Goal: Communication & Community: Answer question/provide support

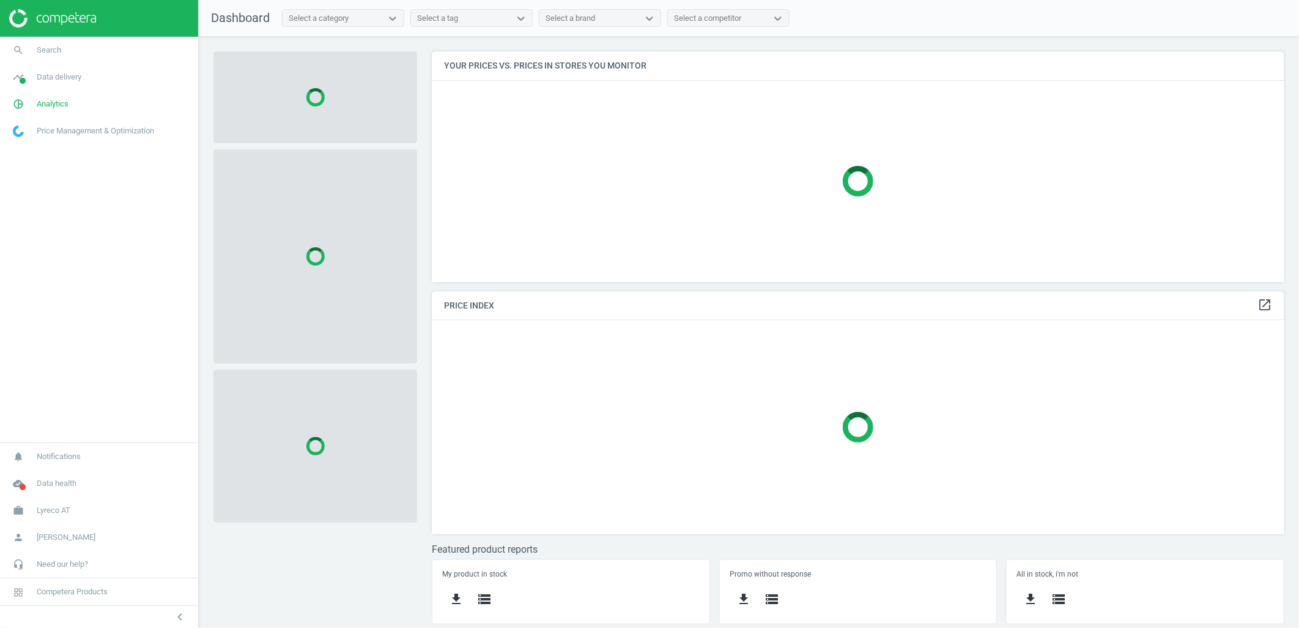
scroll to position [252, 875]
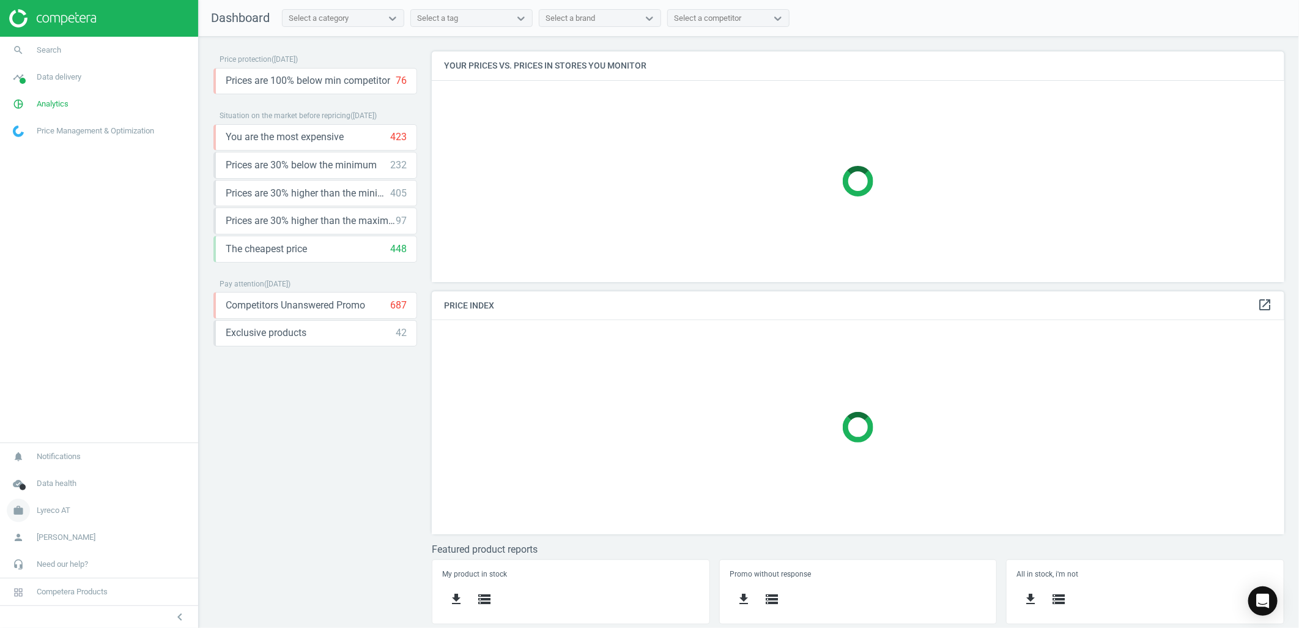
click at [35, 514] on span "work" at bounding box center [18, 510] width 37 height 27
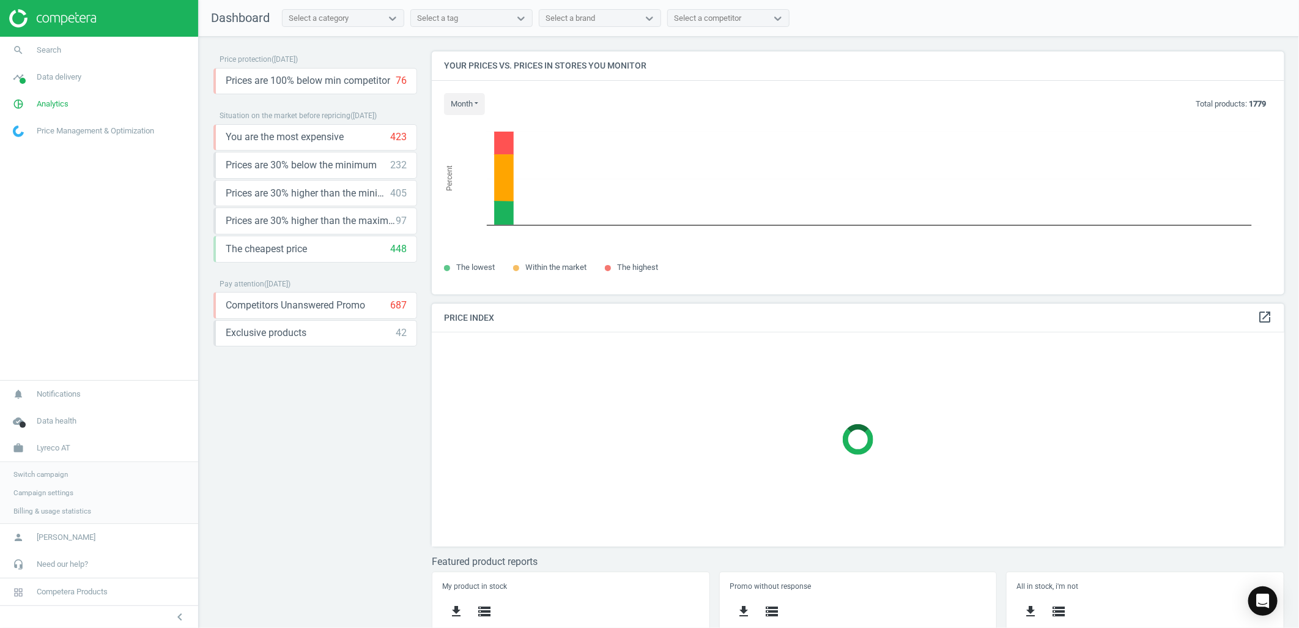
click at [34, 473] on span "Switch campaign" at bounding box center [40, 474] width 54 height 10
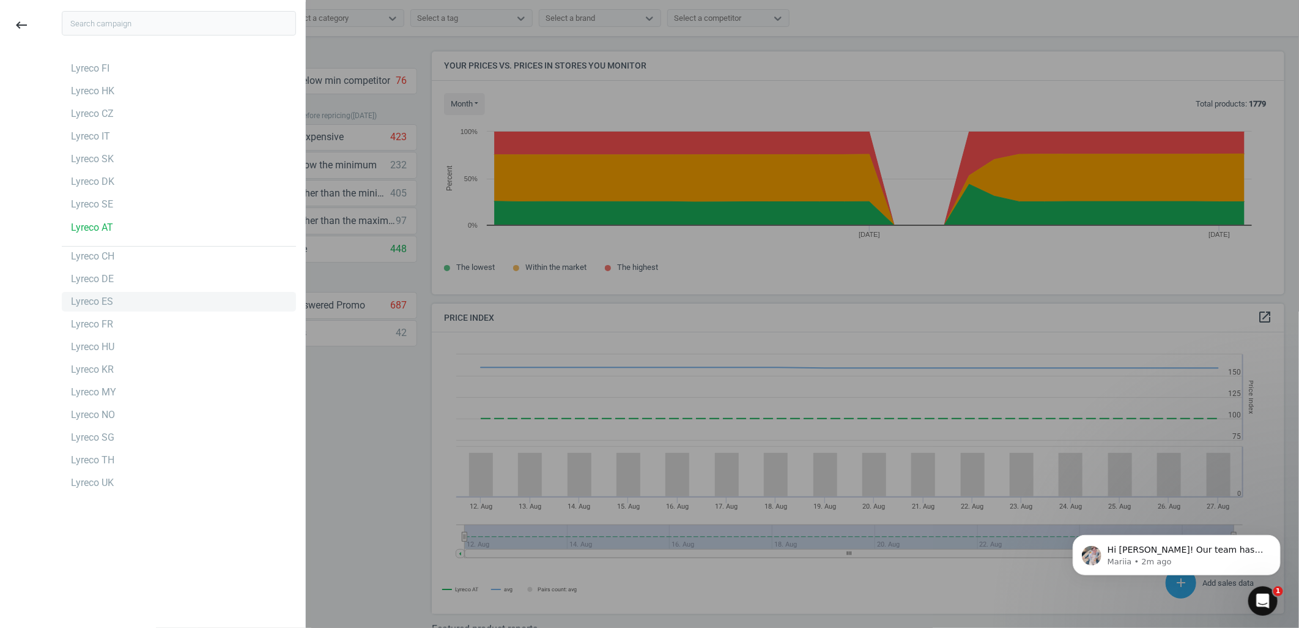
scroll to position [303, 864]
click at [120, 203] on div "Lyreco SE" at bounding box center [179, 204] width 234 height 20
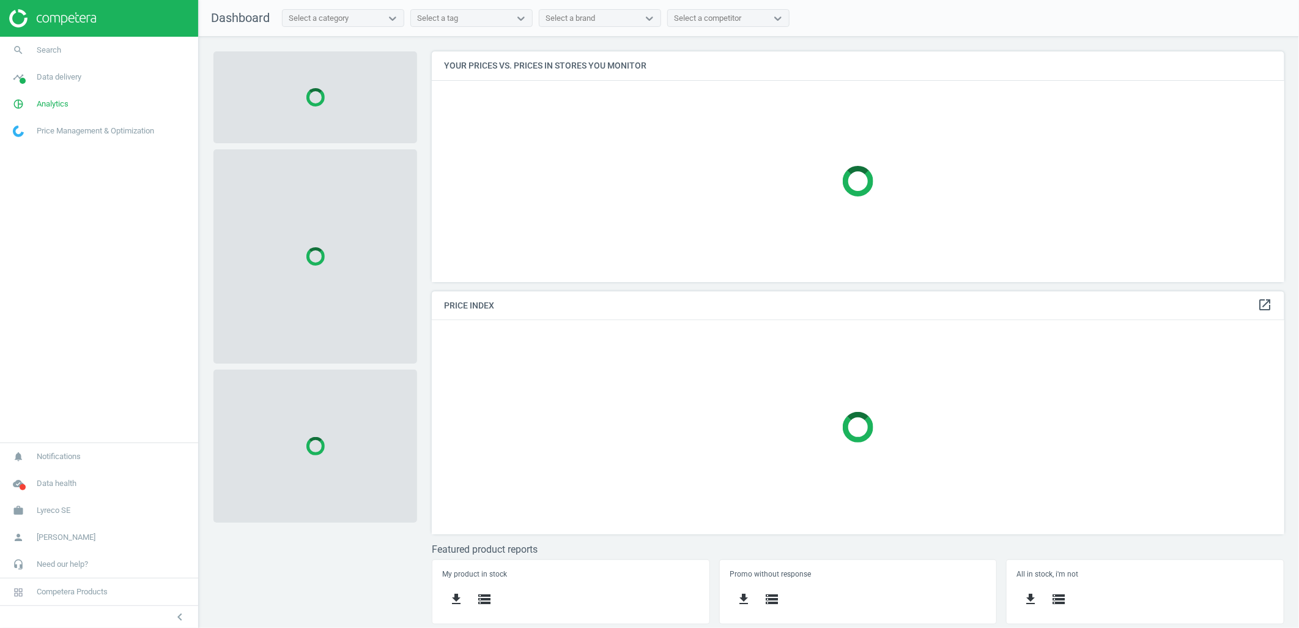
scroll to position [252, 875]
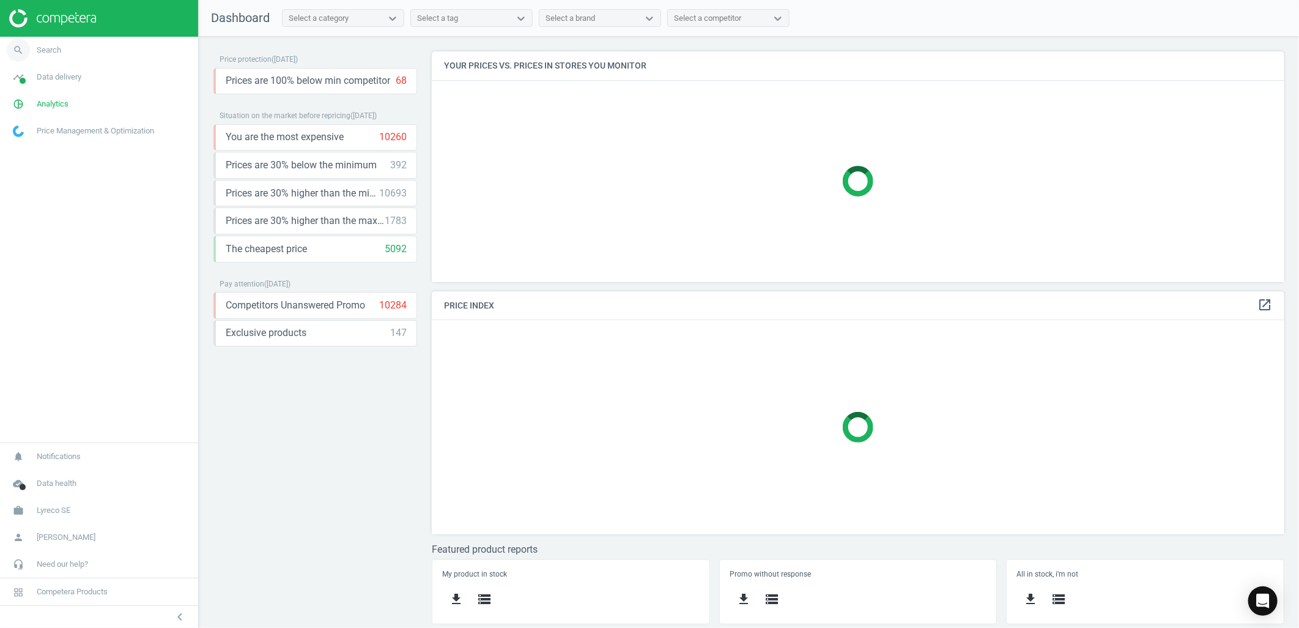
click at [87, 50] on link "search Search" at bounding box center [99, 50] width 198 height 27
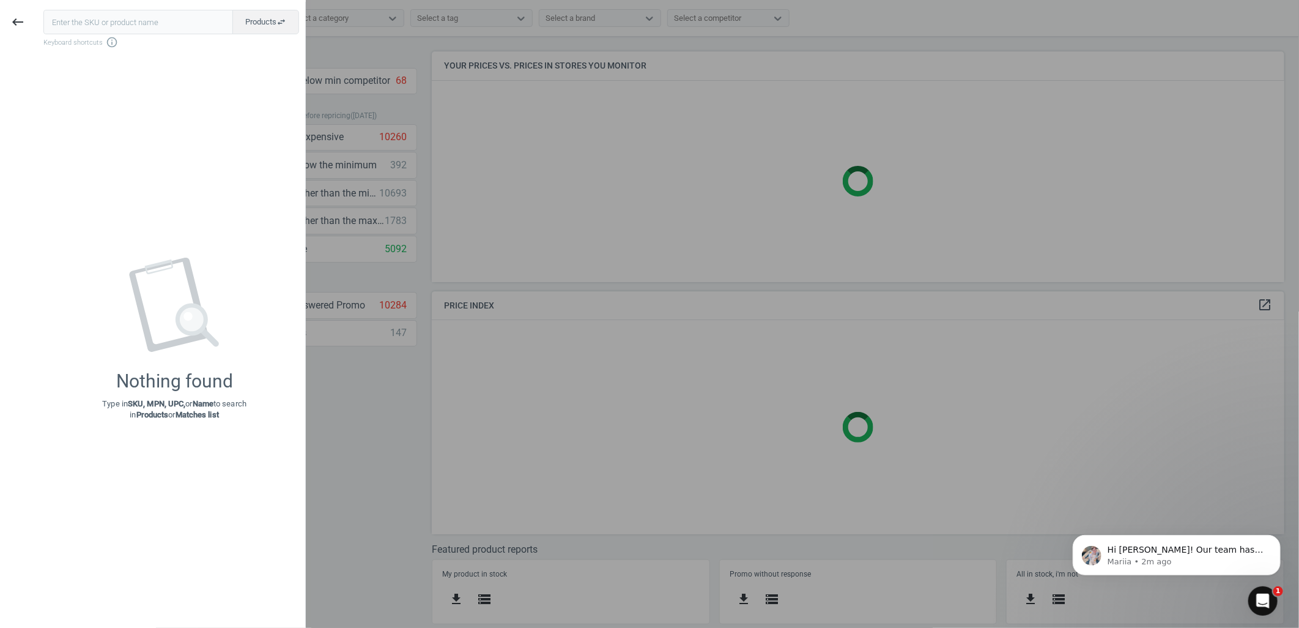
scroll to position [0, 0]
type input "283650"
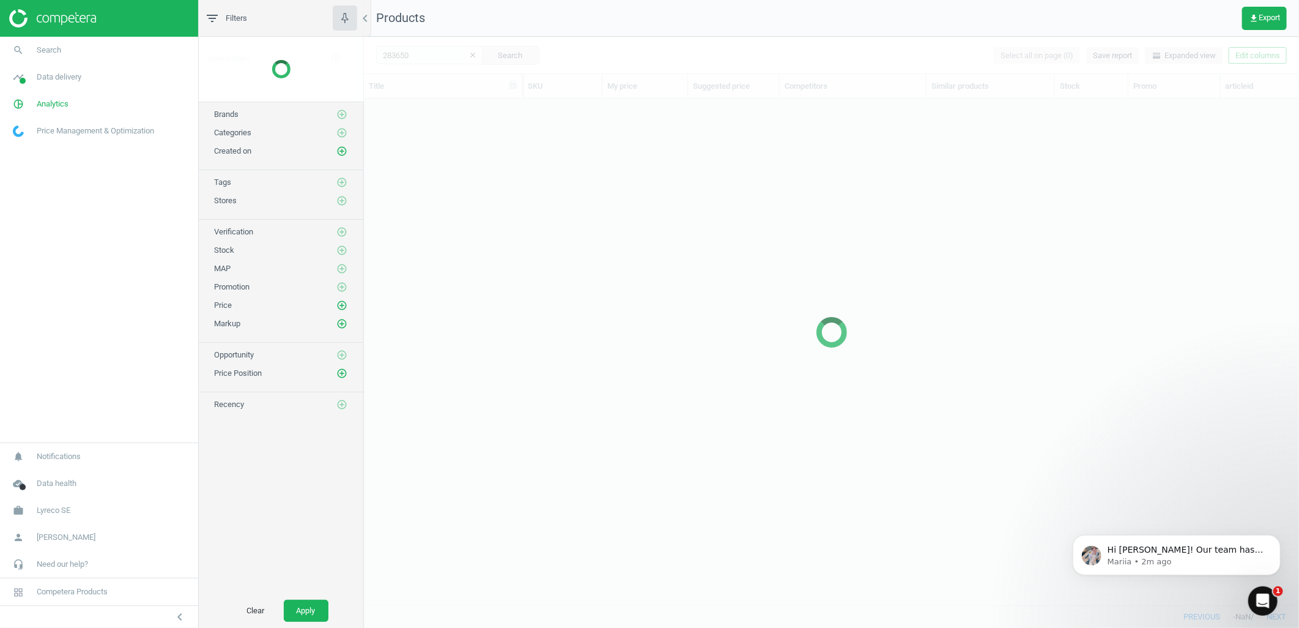
scroll to position [485, 925]
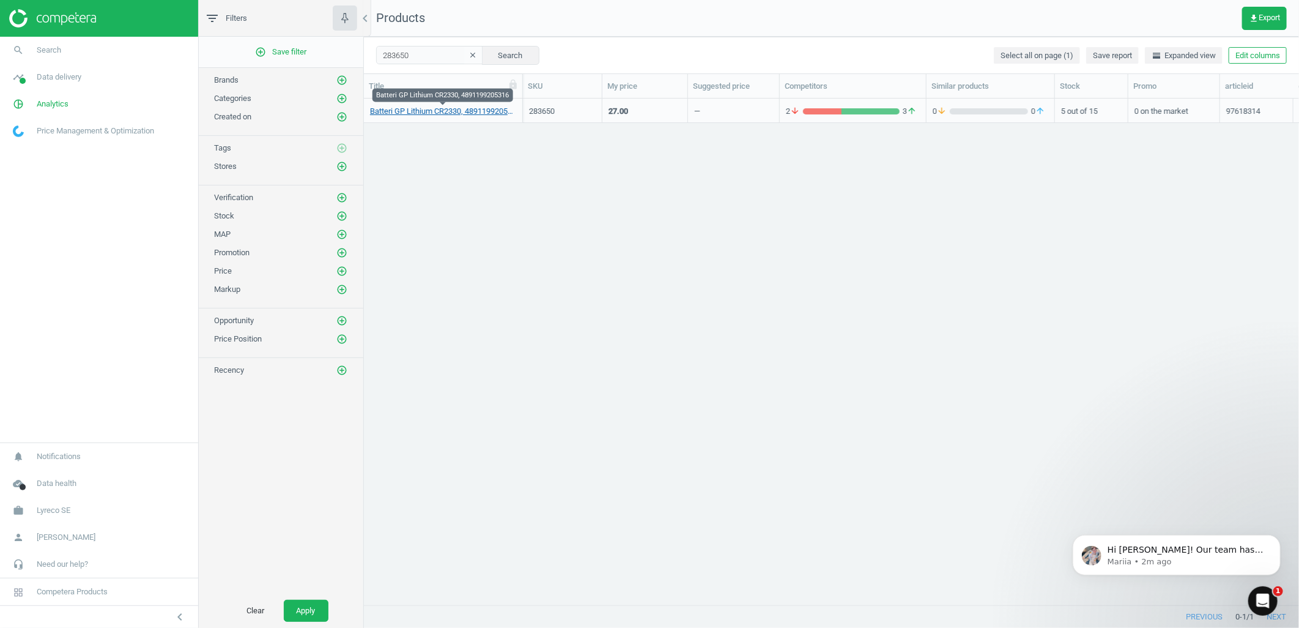
click at [453, 106] on link "Batteri GP Lithium CR2330, 4891199205316" at bounding box center [443, 111] width 146 height 11
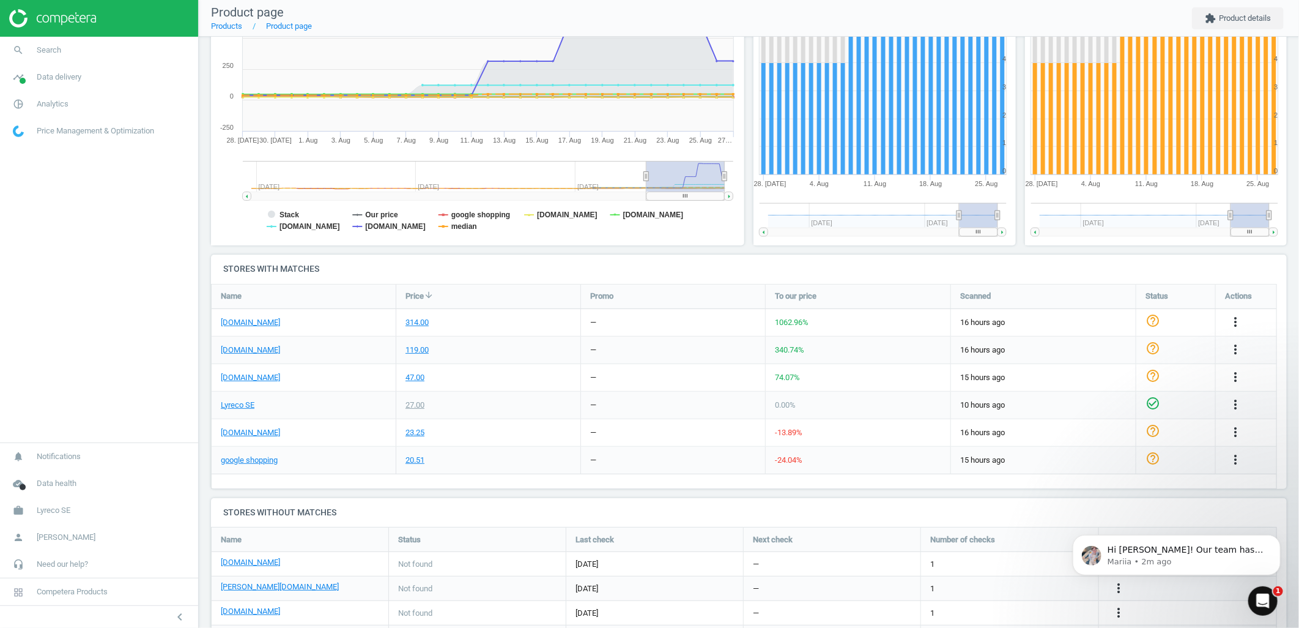
click at [1243, 320] on div "more_vert" at bounding box center [1237, 322] width 24 height 16
click at [1233, 321] on icon "more_vert" at bounding box center [1235, 321] width 15 height 15
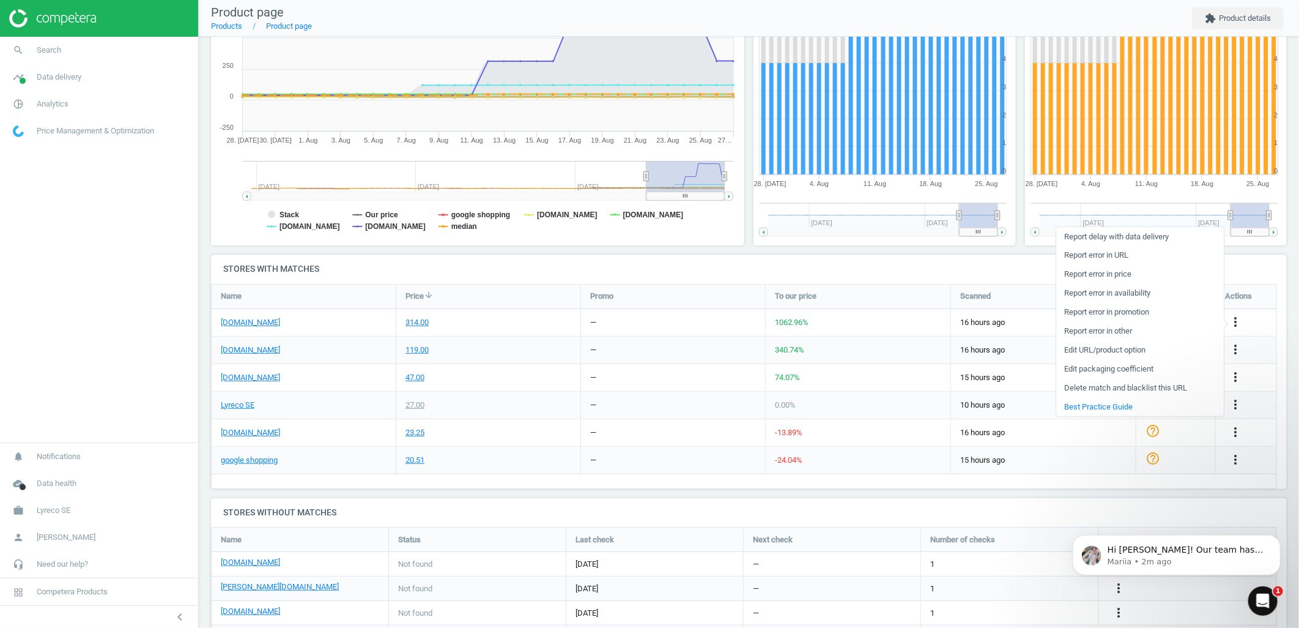
click at [1093, 276] on link "Report error in price" at bounding box center [1140, 274] width 168 height 19
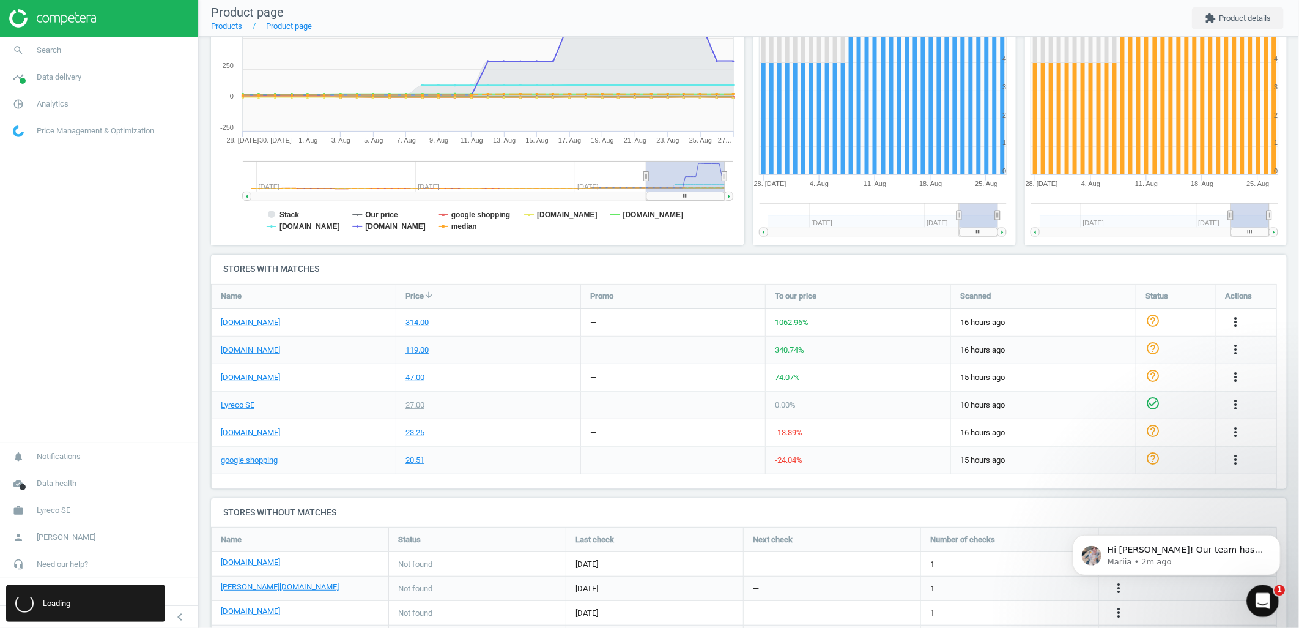
click at [1257, 591] on icon "Open Intercom Messenger" at bounding box center [1261, 599] width 20 height 20
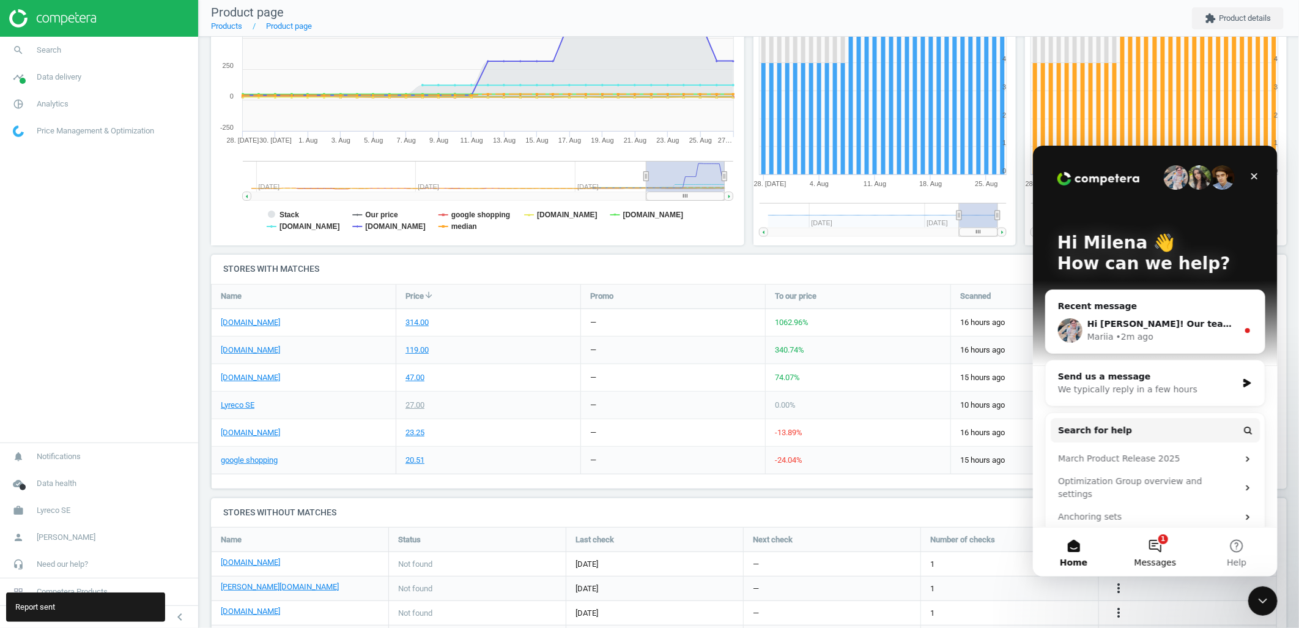
click at [1160, 549] on button "1 Messages" at bounding box center [1154, 551] width 81 height 49
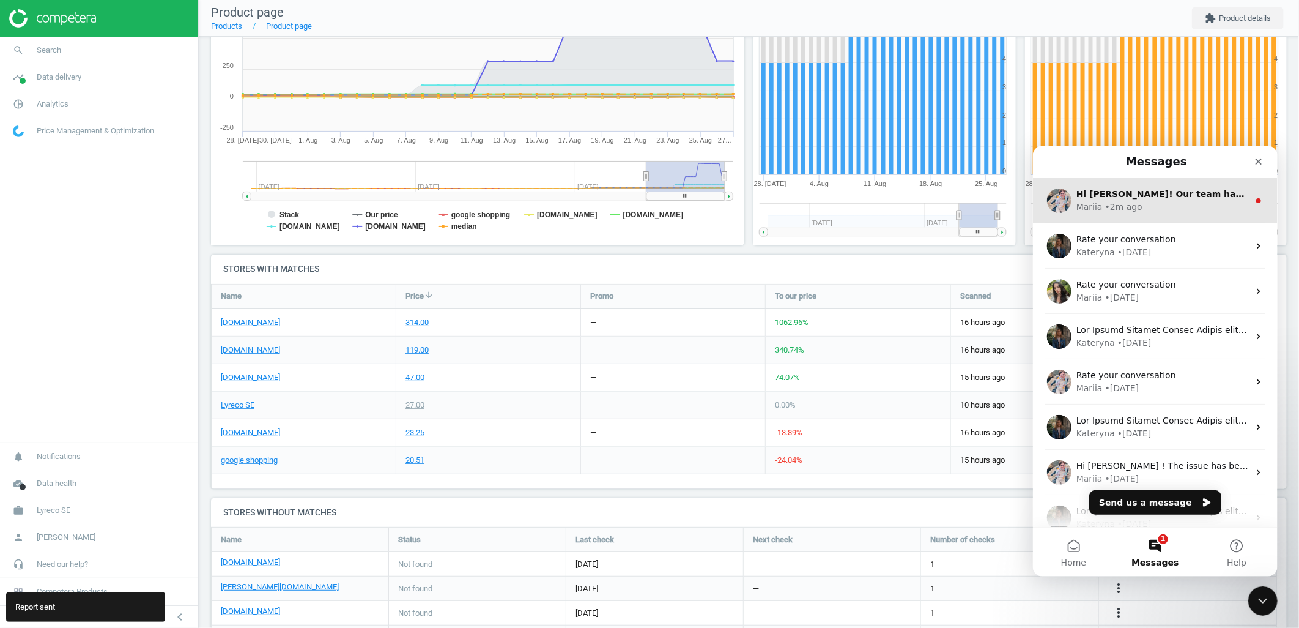
click at [1115, 202] on div "• 2m ago" at bounding box center [1123, 206] width 37 height 13
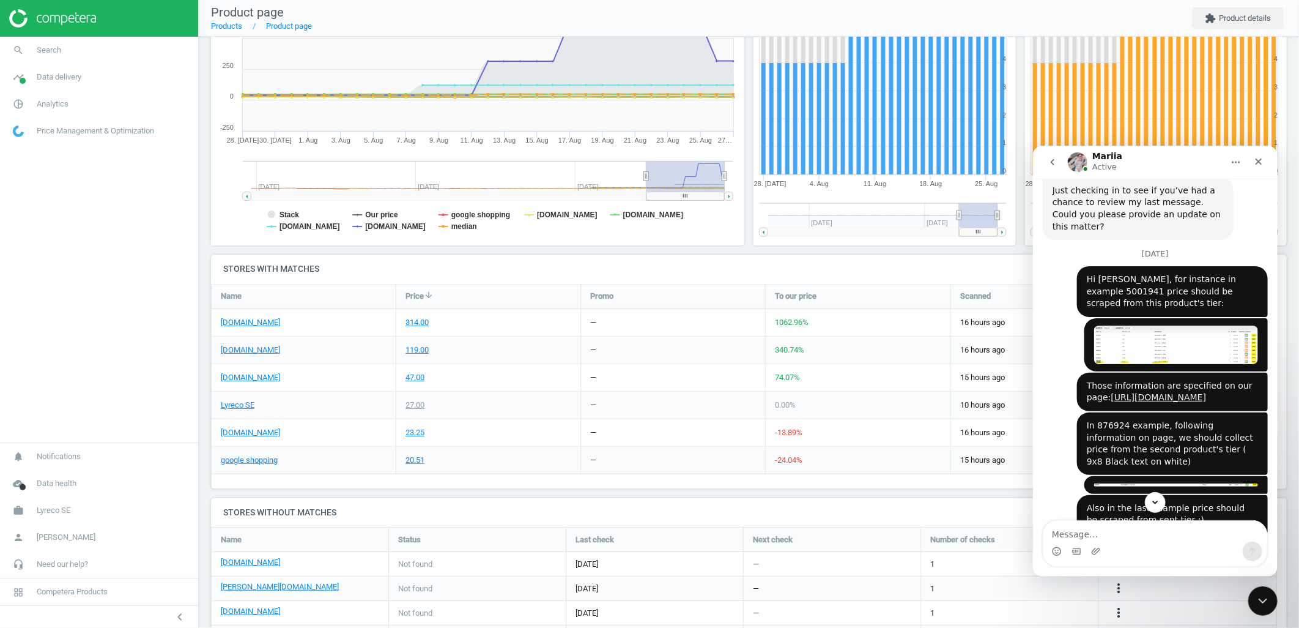
scroll to position [1667, 0]
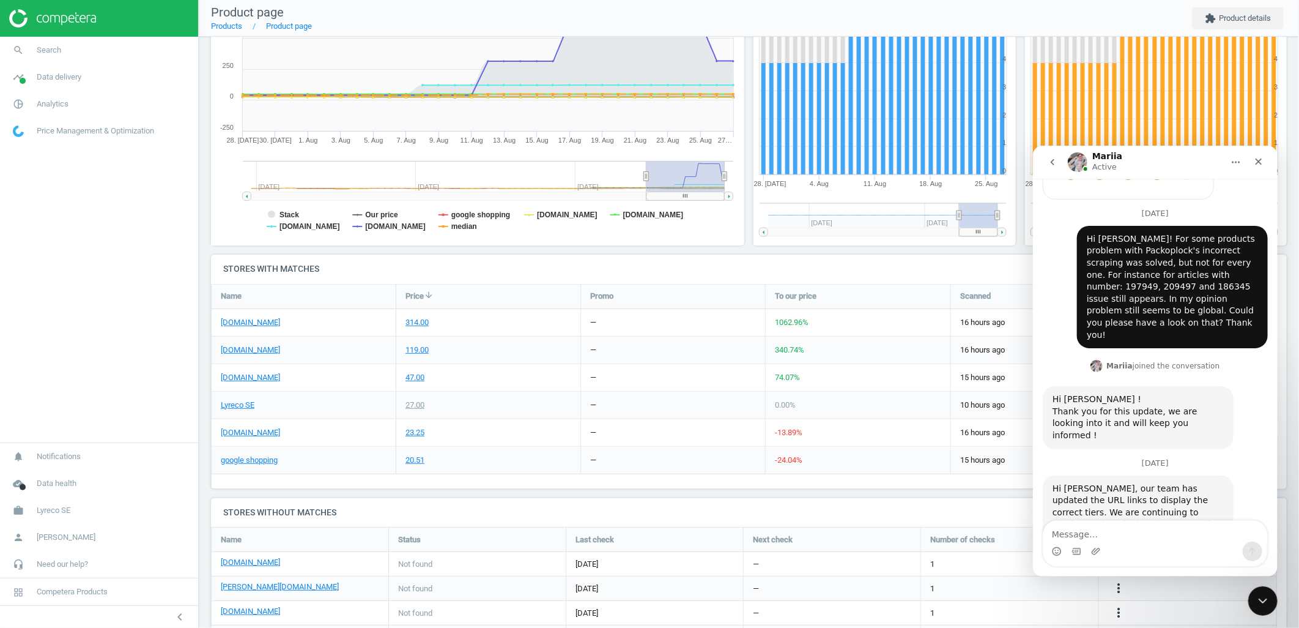
drag, startPoint x: 1097, startPoint y: 442, endPoint x: 1116, endPoint y: 466, distance: 31.0
click at [1116, 594] on div "Hi [PERSON_NAME]! Our team has finished checking the links for [DOMAIN_NAME] co…" at bounding box center [1137, 630] width 171 height 72
drag, startPoint x: 1116, startPoint y: 466, endPoint x: 1122, endPoint y: 495, distance: 30.0
drag, startPoint x: 1094, startPoint y: 454, endPoint x: 1090, endPoint y: 477, distance: 23.5
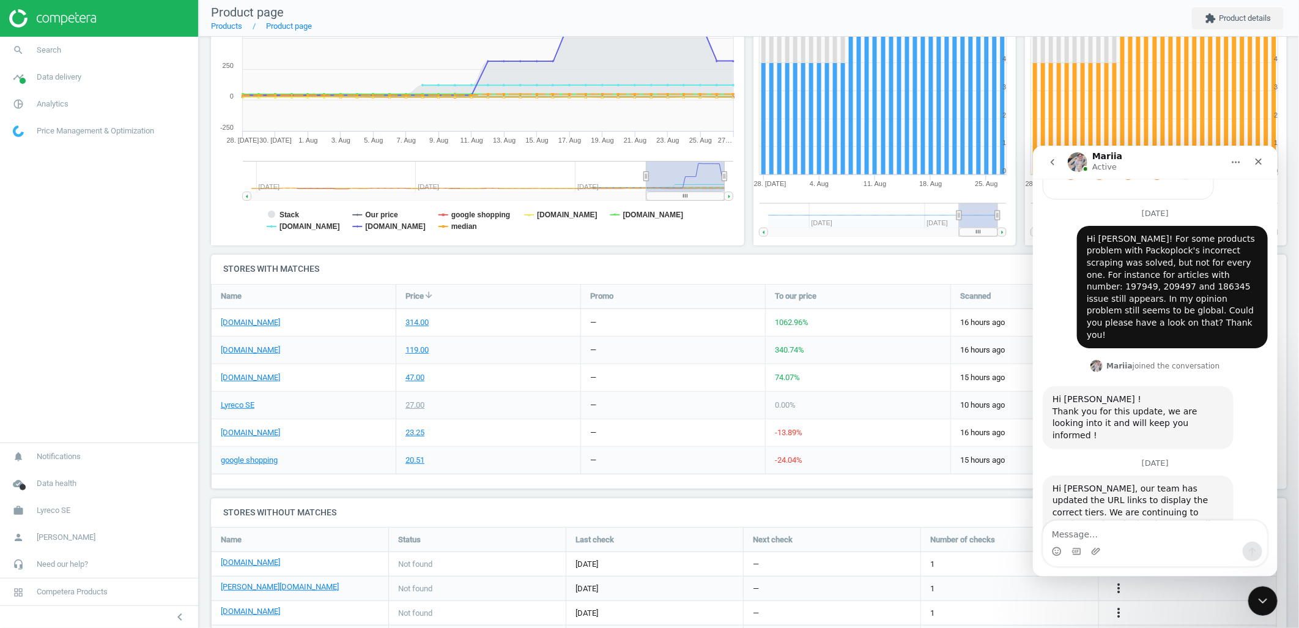
click at [1090, 594] on div "Hi [PERSON_NAME]! Our team has finished checking the links for [DOMAIN_NAME] co…" at bounding box center [1137, 630] width 171 height 72
drag, startPoint x: 1090, startPoint y: 477, endPoint x: 1124, endPoint y: 486, distance: 34.1
click at [1124, 587] on div "Hi [PERSON_NAME]! Our team has finished checking the links for [DOMAIN_NAME] co…" at bounding box center [1137, 630] width 191 height 87
click at [1077, 541] on div "Intercom messenger" at bounding box center [1076, 551] width 10 height 20
click at [1079, 533] on textarea "Message…" at bounding box center [1155, 530] width 224 height 21
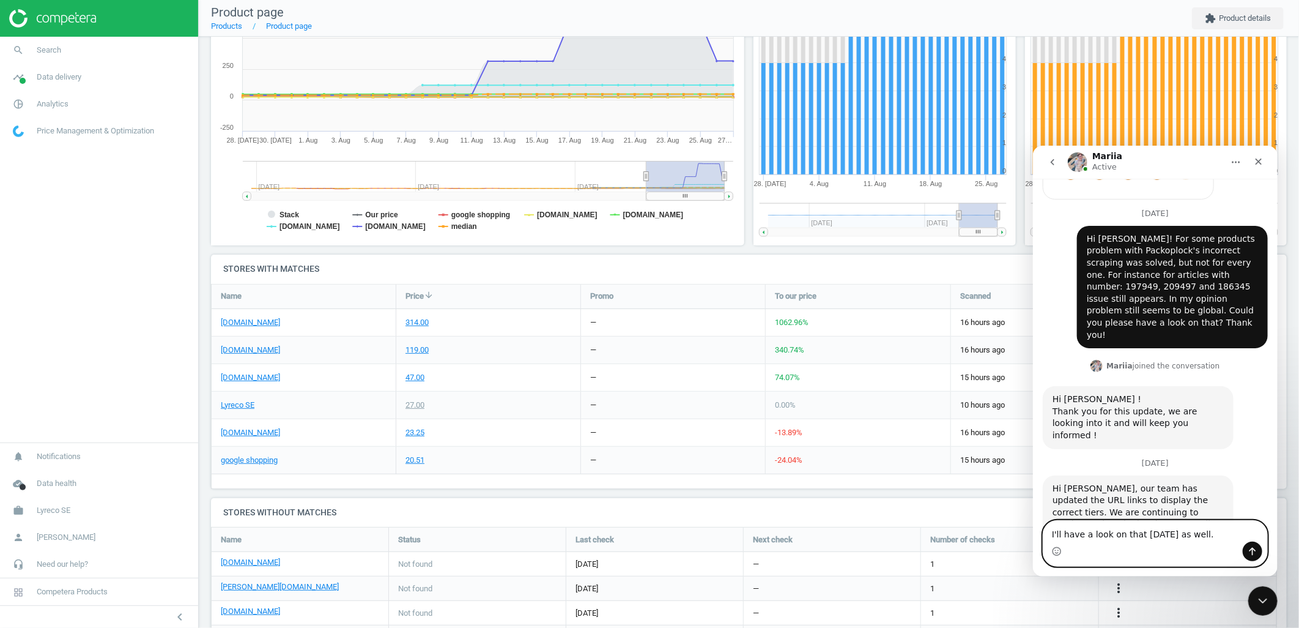
click at [1053, 538] on textarea "I'll have a look on that [DATE] as well." at bounding box center [1155, 530] width 224 height 21
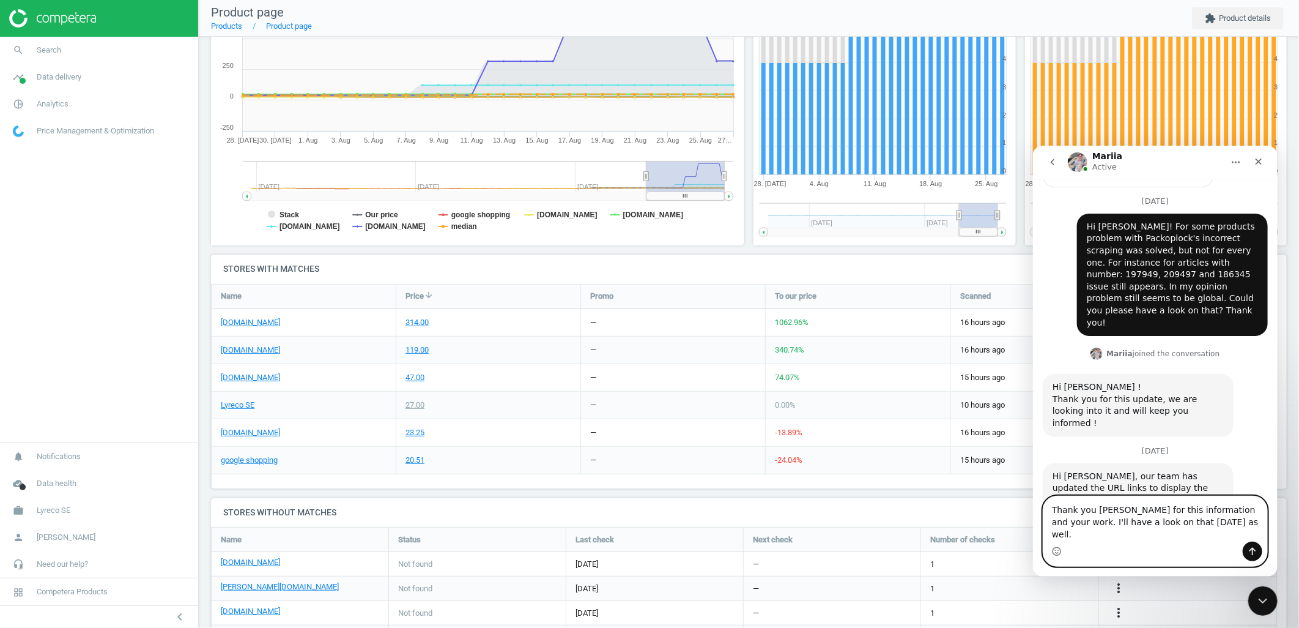
click at [1204, 533] on textarea "Thank you [PERSON_NAME] for this information and your work. I'll have a look on…" at bounding box center [1155, 517] width 224 height 45
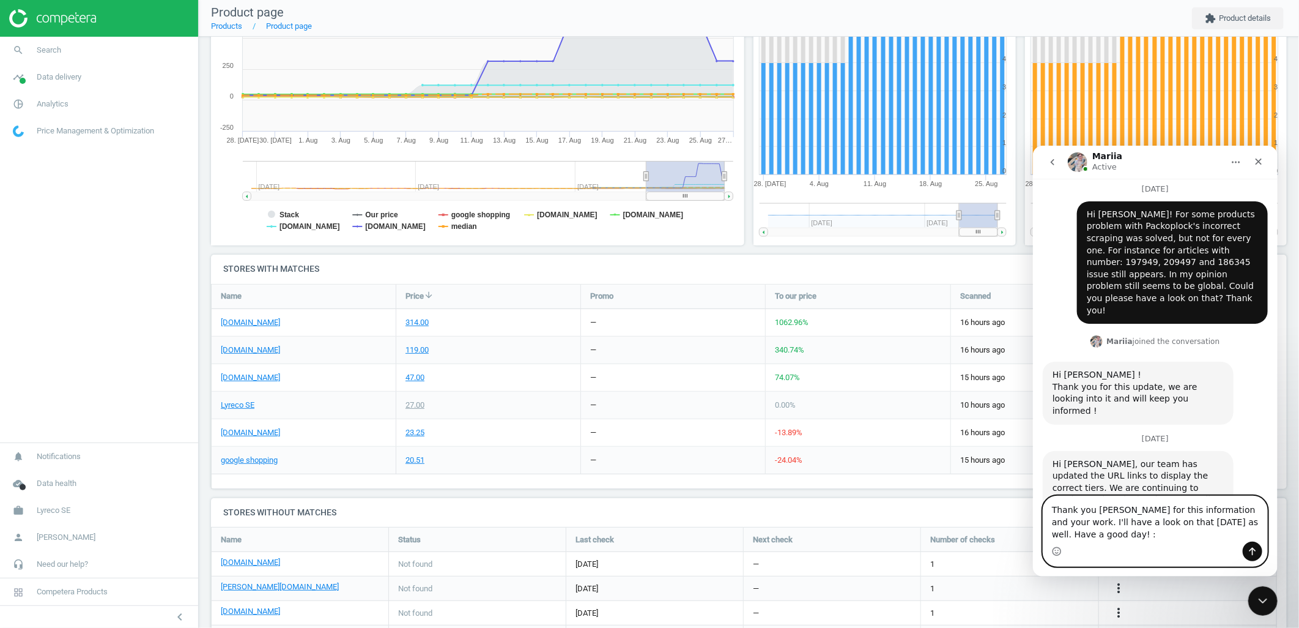
type textarea "Thank you [PERSON_NAME] for this information and your work. I'll have a look on…"
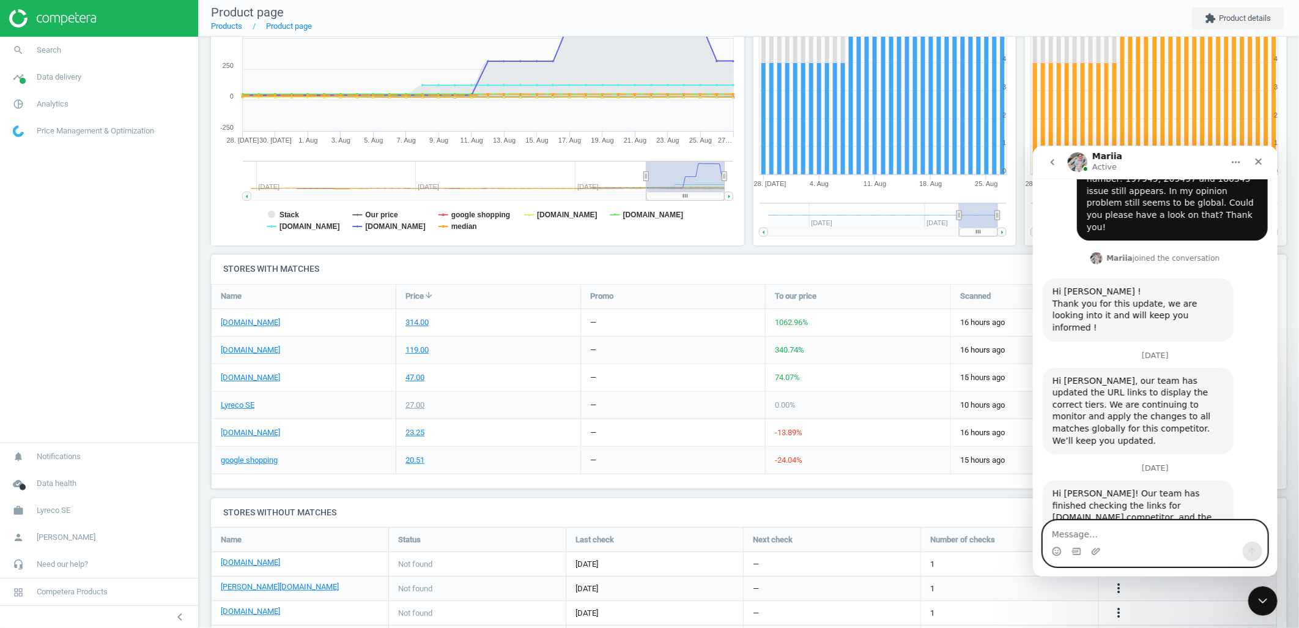
scroll to position [1776, 0]
click at [1262, 167] on div "Close" at bounding box center [1258, 161] width 22 height 22
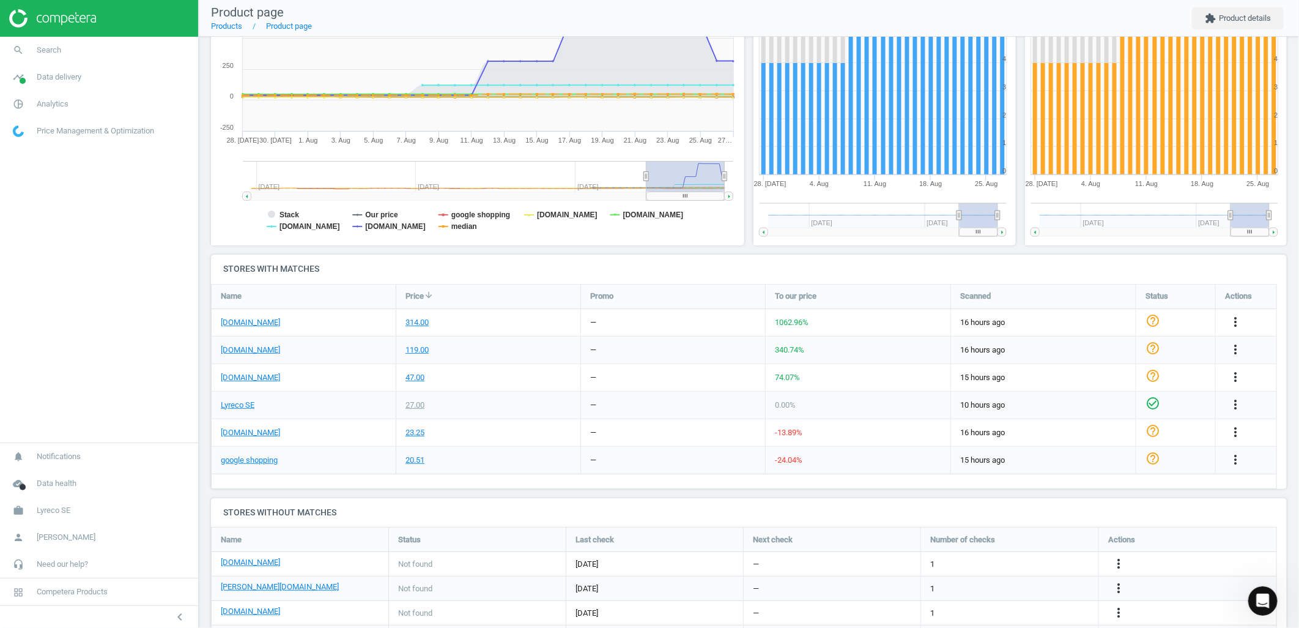
scroll to position [1763, 0]
